Goal: Download file/media

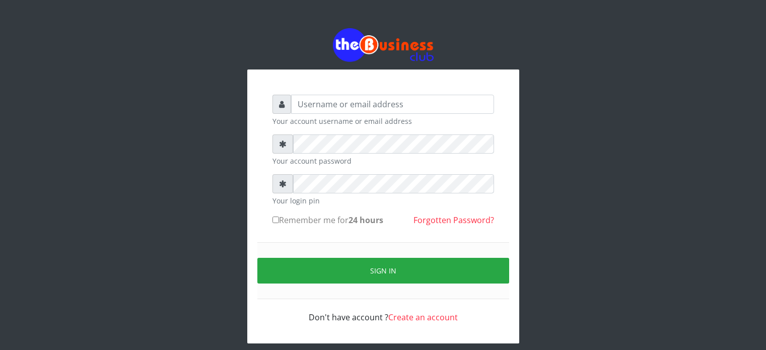
click at [359, 109] on input "text" at bounding box center [392, 104] width 203 height 19
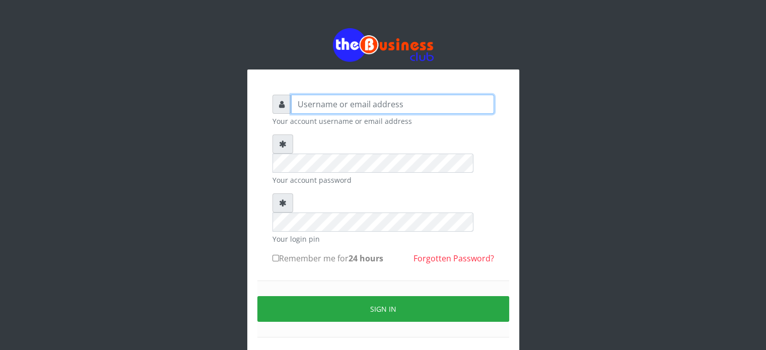
type input "[MEDICAL_DATA]"
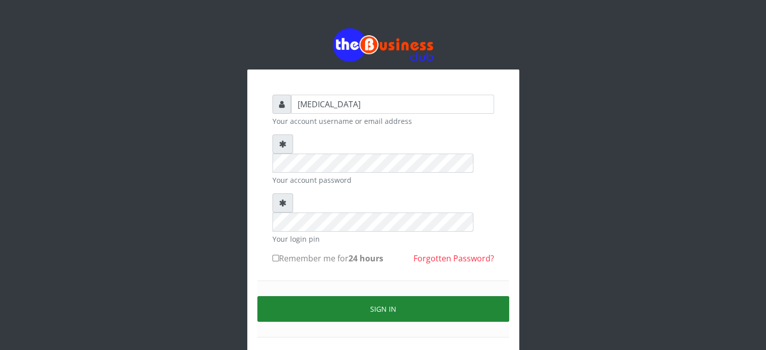
click at [377, 296] on button "Sign in" at bounding box center [383, 309] width 252 height 26
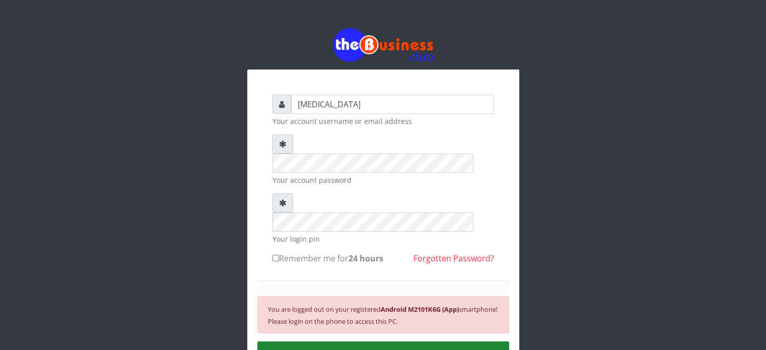
click at [420, 342] on button "SIGN IN" at bounding box center [383, 355] width 252 height 26
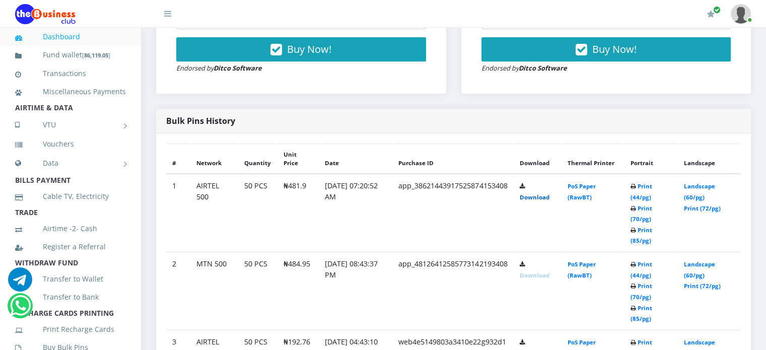
scroll to position [431, 0]
click at [549, 201] on link "Download" at bounding box center [534, 197] width 30 height 8
drag, startPoint x: 289, startPoint y: 199, endPoint x: 306, endPoint y: 200, distance: 17.7
click at [306, 200] on td "₦481.9" at bounding box center [298, 213] width 41 height 78
copy td "481.9"
